Goal: Task Accomplishment & Management: Use online tool/utility

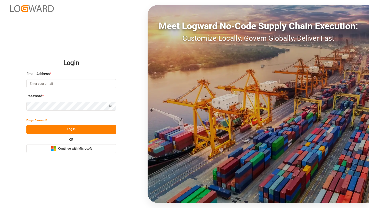
click at [48, 81] on input at bounding box center [71, 83] width 90 height 9
type input "[PERSON_NAME][EMAIL_ADDRESS][DOMAIN_NAME]"
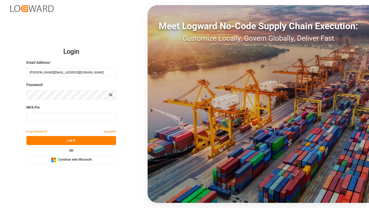
type input "224167"
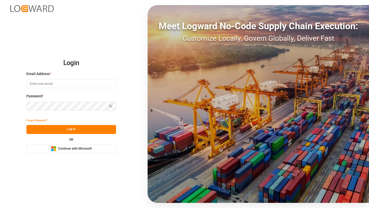
click at [58, 86] on input at bounding box center [71, 83] width 90 height 9
type input "[PERSON_NAME][EMAIL_ADDRESS][DOMAIN_NAME]"
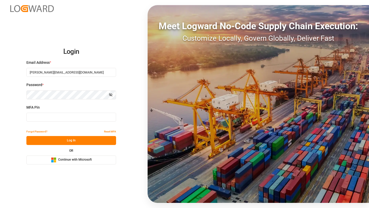
type input "959006"
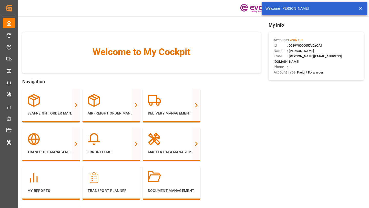
click at [363, 6] on icon at bounding box center [360, 8] width 6 height 6
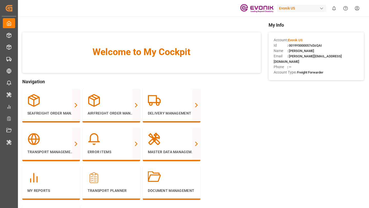
click at [323, 9] on div "button" at bounding box center [321, 8] width 5 height 5
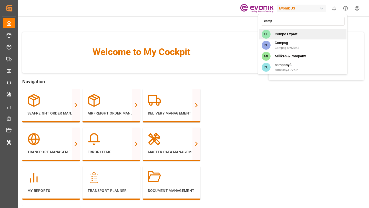
type input "comp"
click at [295, 37] on div "CE Compo Expert" at bounding box center [302, 34] width 87 height 11
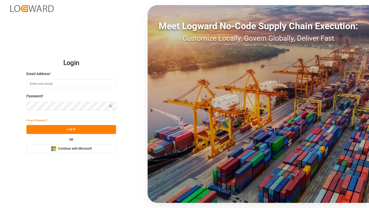
click at [84, 84] on input at bounding box center [71, 83] width 90 height 9
type input "[PERSON_NAME][EMAIL_ADDRESS][DOMAIN_NAME]"
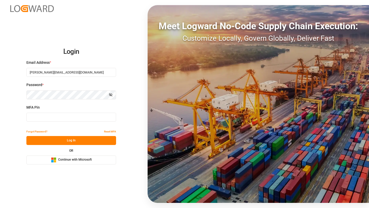
click at [70, 122] on div "MFA Pin" at bounding box center [71, 116] width 90 height 23
type input "263531"
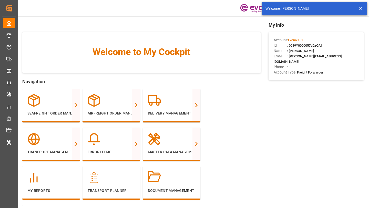
click at [133, 0] on div "Evonik US 0 Notifications Only show unread All Mark all categories read Created…" at bounding box center [191, 8] width 355 height 16
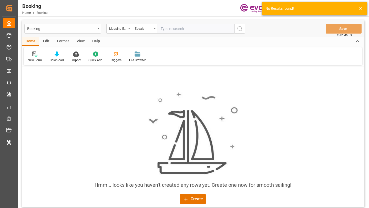
click at [83, 30] on div "Booking" at bounding box center [61, 28] width 68 height 6
type input "deli"
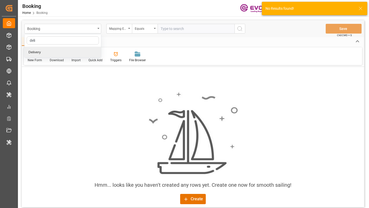
click at [79, 51] on div "Delivery" at bounding box center [63, 52] width 76 height 11
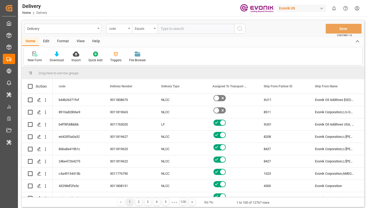
click at [45, 43] on div "Edit" at bounding box center [46, 41] width 14 height 9
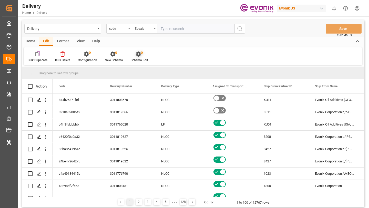
click at [146, 58] on div "Schema Edit" at bounding box center [139, 60] width 17 height 5
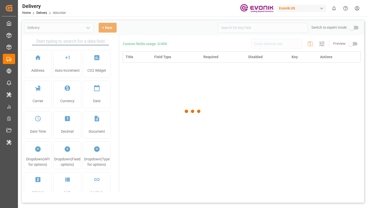
type input "Delivery"
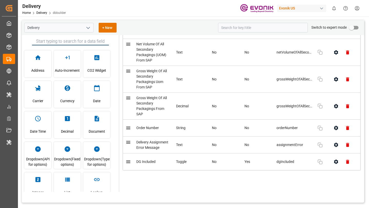
scroll to position [0, 0]
